Goal: Task Accomplishment & Management: Manage account settings

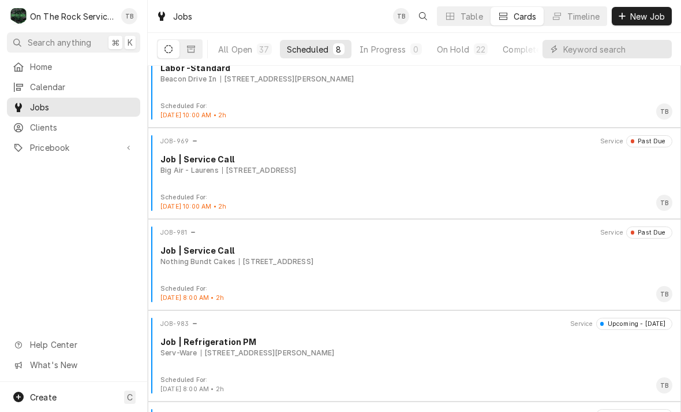
scroll to position [226, 0]
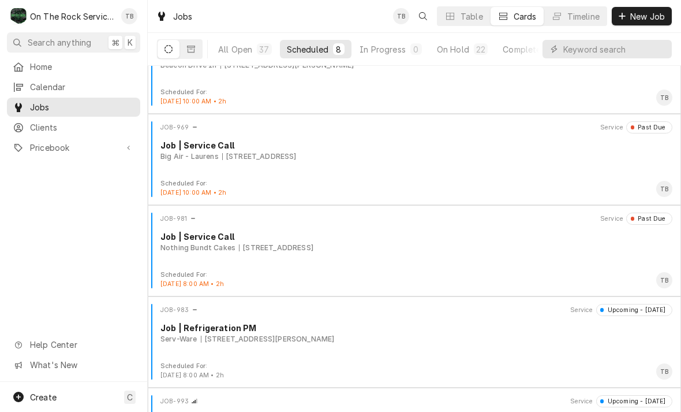
click at [313, 244] on div "[STREET_ADDRESS]" at bounding box center [276, 247] width 74 height 10
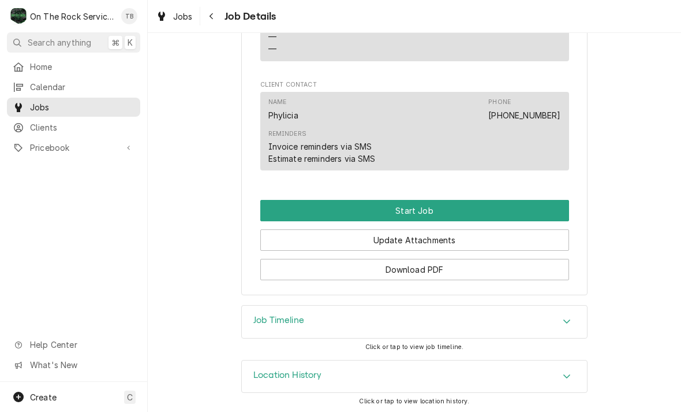
scroll to position [850, 0]
click at [423, 210] on button "Start Job" at bounding box center [414, 210] width 309 height 21
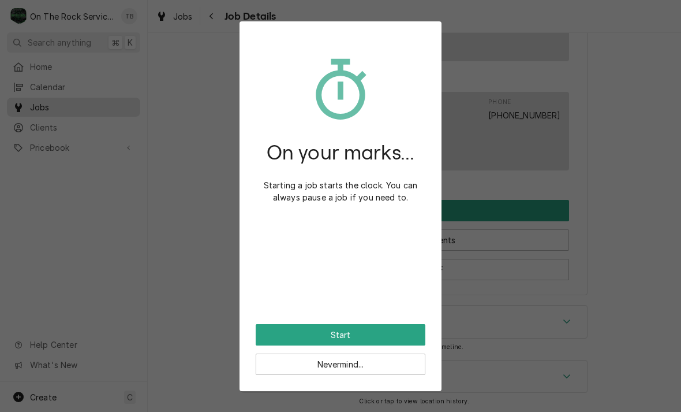
click at [379, 328] on button "Start" at bounding box center [341, 334] width 170 height 21
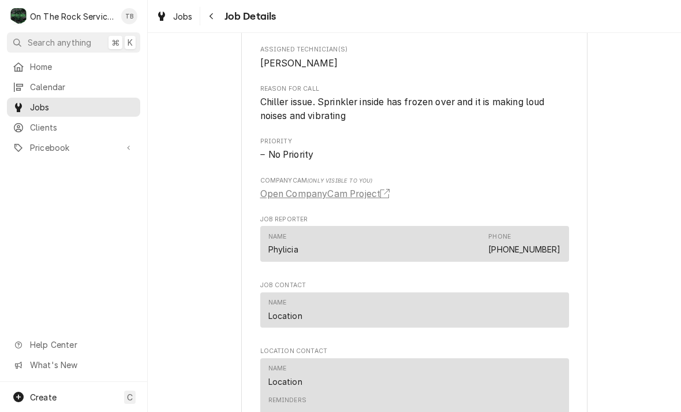
scroll to position [517, 0]
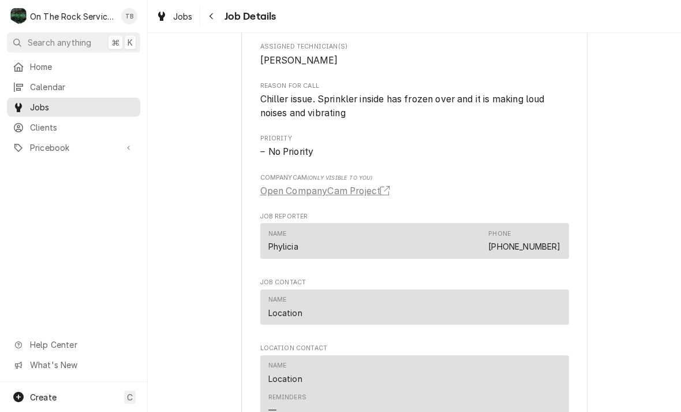
click at [175, 17] on span "Jobs" at bounding box center [183, 16] width 20 height 12
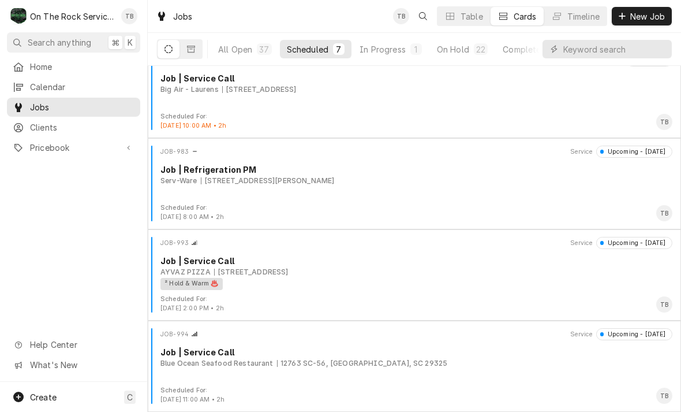
scroll to position [293, 0]
click at [436, 273] on div "AYVAZ PIZZA 200 Franklin Springs Cir, Royston, GA 30662" at bounding box center [416, 272] width 512 height 10
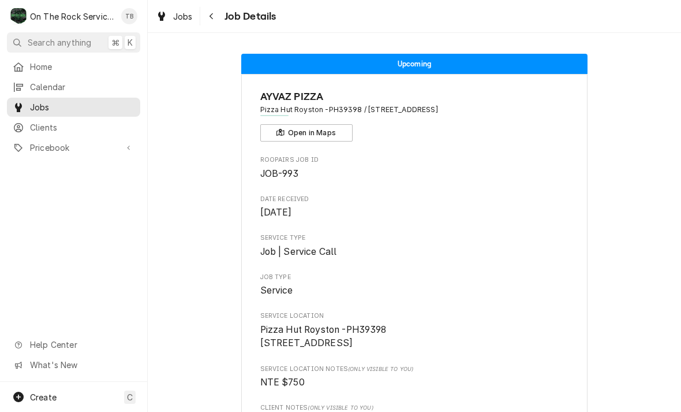
click at [215, 17] on div "Navigate back" at bounding box center [212, 16] width 12 height 12
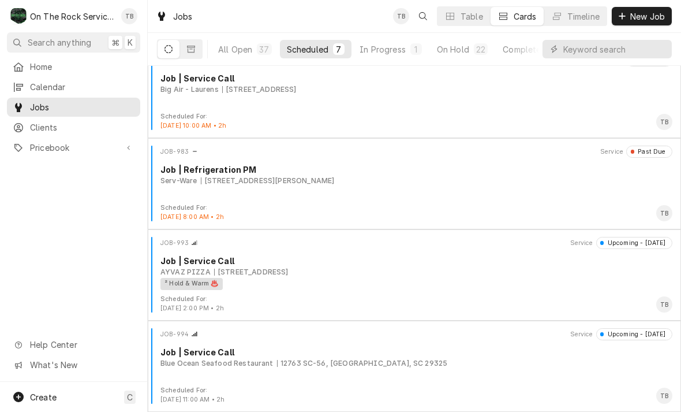
scroll to position [293, 0]
click at [320, 171] on div "Job | Refrigeration PM" at bounding box center [416, 169] width 512 height 12
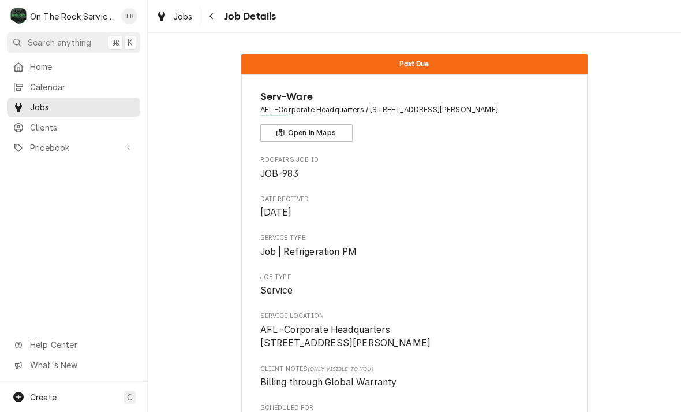
click at [219, 11] on button "Navigate back" at bounding box center [212, 16] width 18 height 18
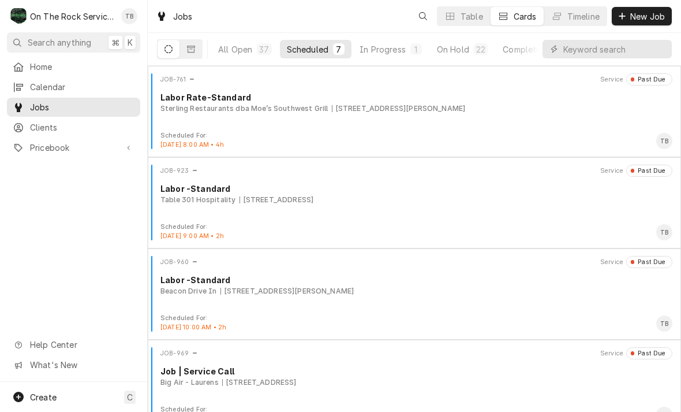
click at [386, 51] on div "In Progress" at bounding box center [383, 49] width 46 height 12
